Goal: Task Accomplishment & Management: Use online tool/utility

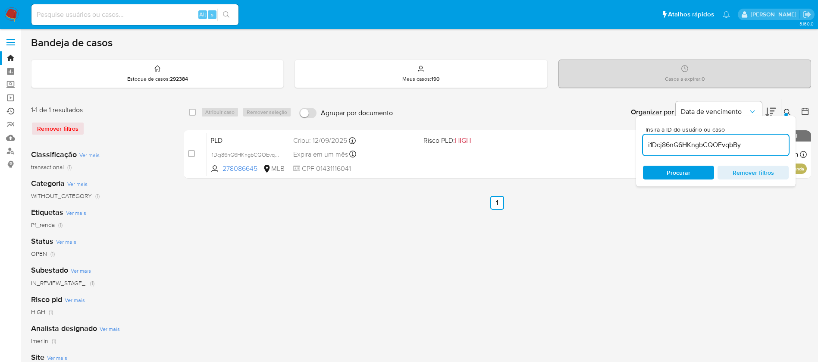
click at [10, 110] on link "Ejecuções automáticas" at bounding box center [51, 110] width 103 height 13
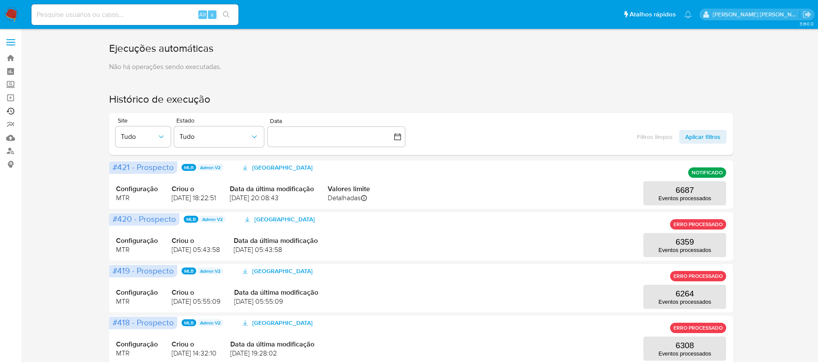
click at [11, 110] on link "Ejecuções automáticas" at bounding box center [51, 110] width 103 height 13
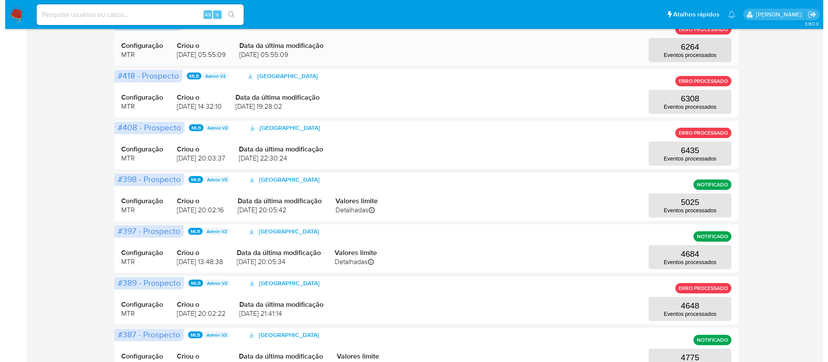
scroll to position [259, 0]
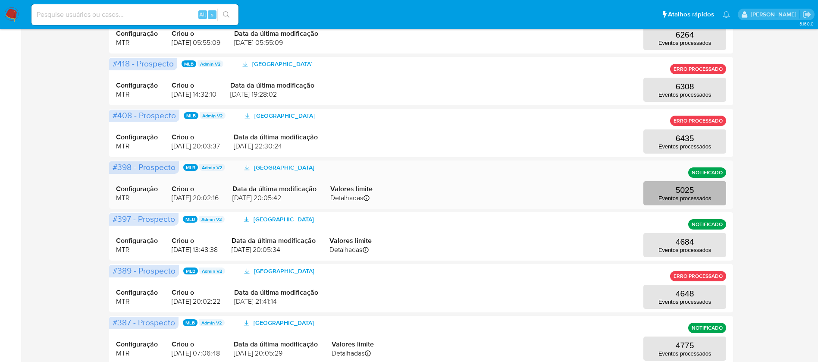
click at [687, 191] on p "5025" at bounding box center [685, 189] width 19 height 9
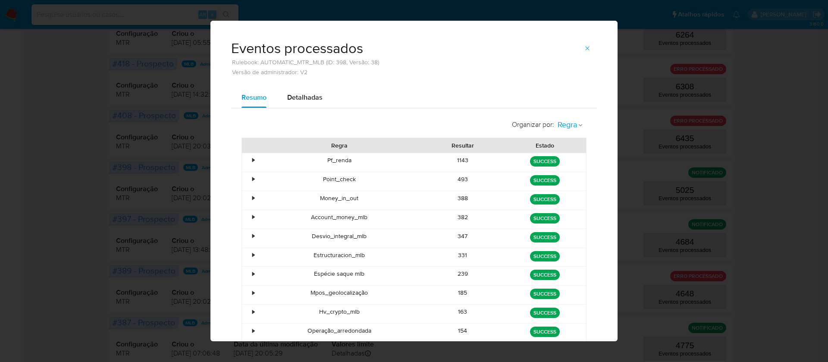
click at [578, 127] on icon "button" at bounding box center [580, 124] width 5 height 5
click at [574, 127] on div "Regra" at bounding box center [570, 124] width 32 height 19
click at [568, 142] on span "Estado" at bounding box center [567, 144] width 20 height 9
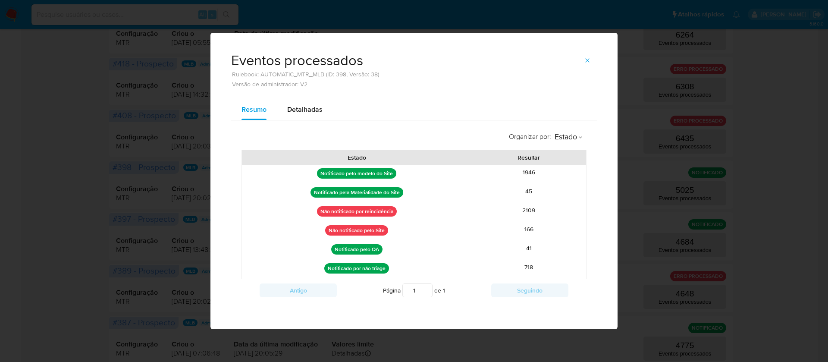
click at [546, 208] on div "2109" at bounding box center [528, 212] width 115 height 19
click at [374, 211] on p "Não notificado por reincidência" at bounding box center [357, 211] width 80 height 10
click at [524, 230] on div "166" at bounding box center [528, 231] width 115 height 19
click at [530, 225] on div "166" at bounding box center [528, 231] width 115 height 19
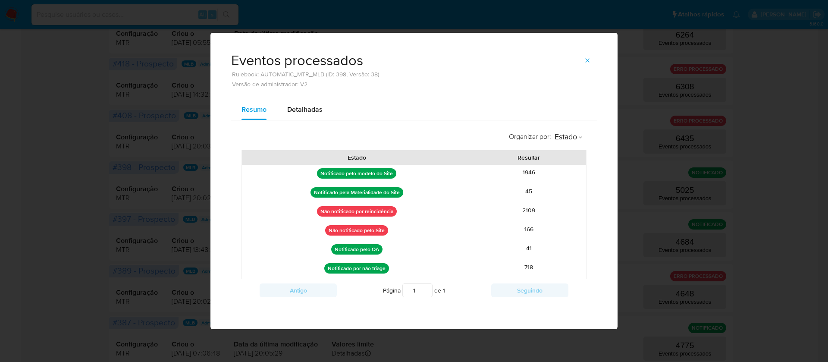
click at [530, 225] on div "166" at bounding box center [528, 231] width 115 height 19
click at [530, 227] on div "166" at bounding box center [528, 231] width 115 height 19
click at [586, 60] on icon "button" at bounding box center [587, 60] width 7 height 7
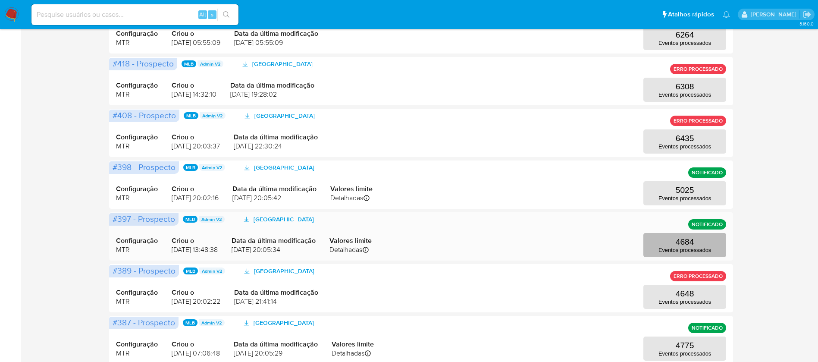
click at [687, 239] on p "4684" at bounding box center [685, 241] width 19 height 9
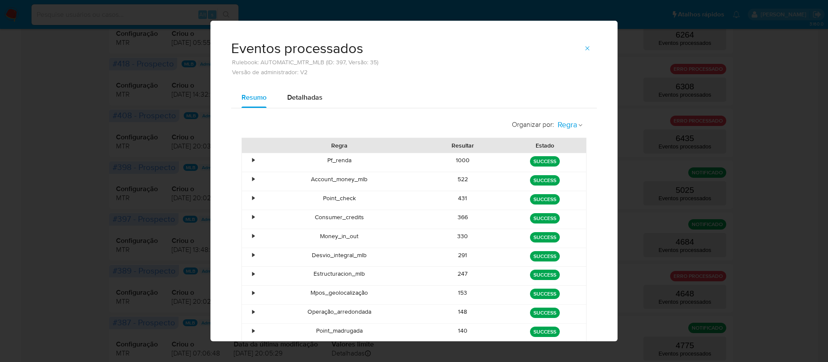
click at [578, 123] on icon "button" at bounding box center [580, 124] width 5 height 5
click at [574, 123] on li "Regra" at bounding box center [569, 123] width 39 height 21
click at [578, 124] on icon "button" at bounding box center [580, 124] width 5 height 5
click at [560, 144] on span "Estado" at bounding box center [567, 144] width 20 height 9
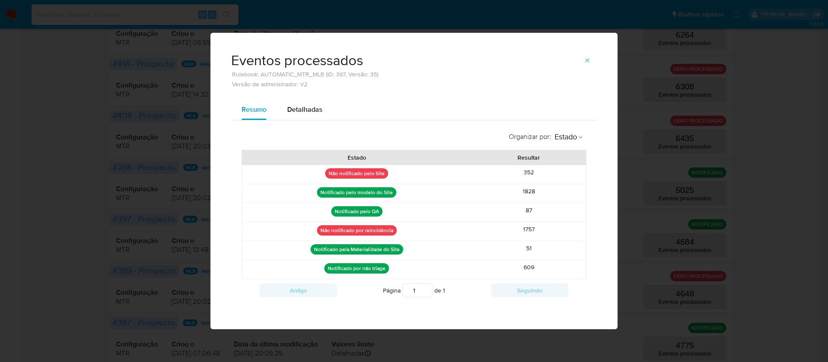
click at [119, 172] on div "Eventos processados Rulebook: AUTOMATIC_MTR_MLB (ID: 397, Versão: 35) Versão de…" at bounding box center [414, 181] width 828 height 362
